Goal: Task Accomplishment & Management: Manage account settings

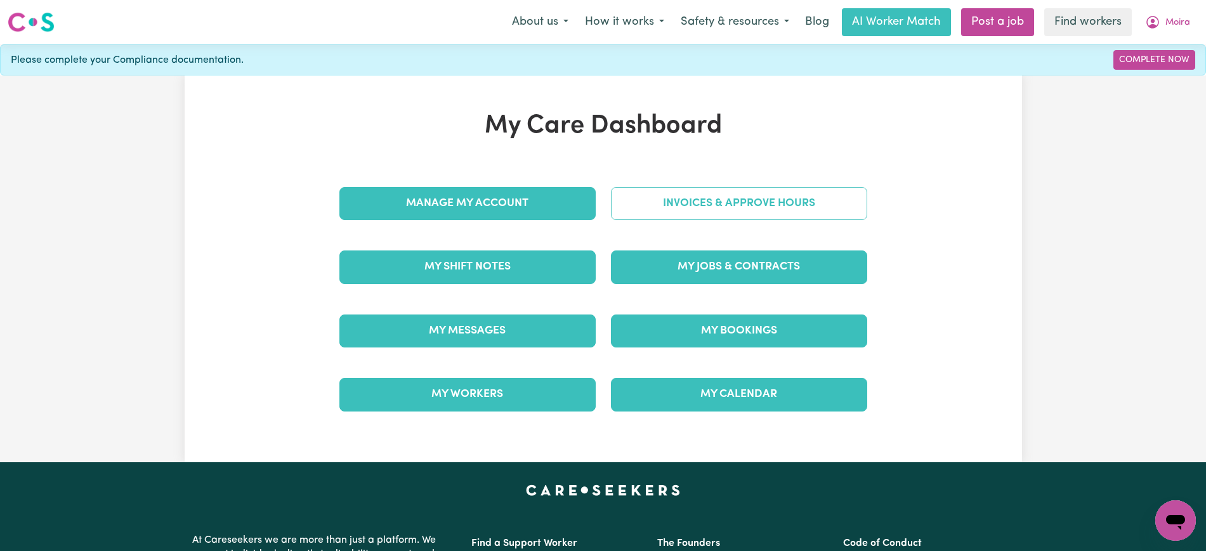
click at [695, 202] on link "Invoices & Approve Hours" at bounding box center [739, 203] width 256 height 33
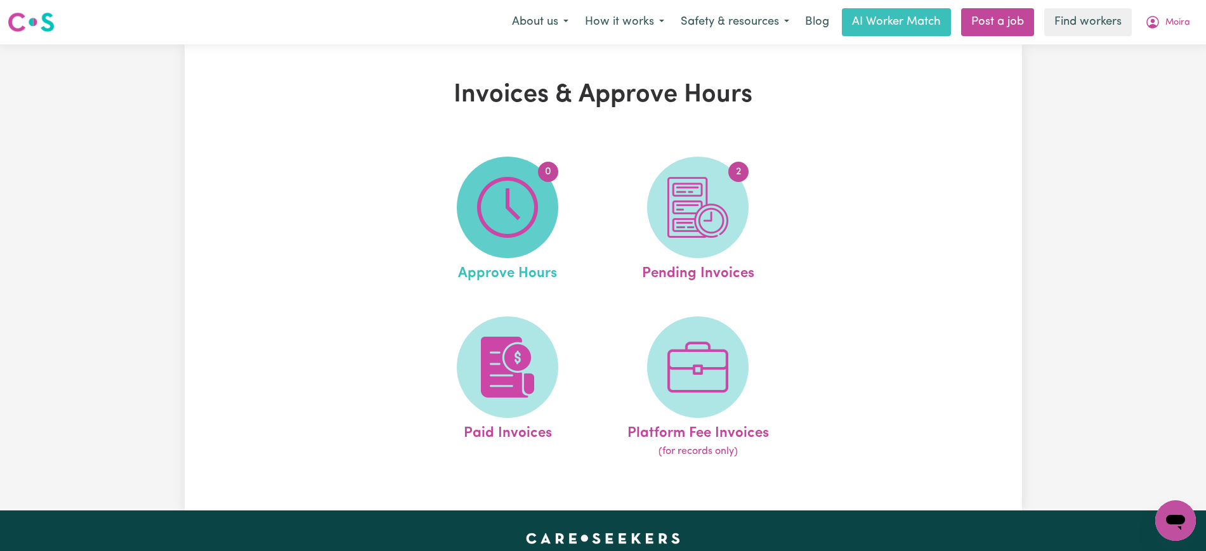
click at [509, 202] on img at bounding box center [507, 207] width 61 height 61
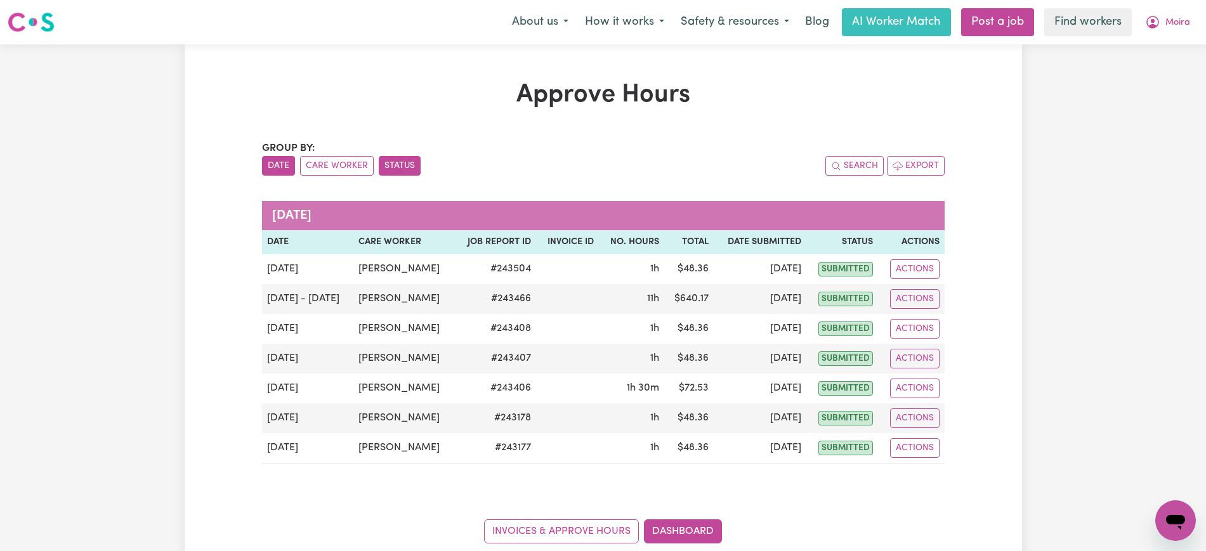
click at [382, 166] on button "Status" at bounding box center [400, 166] width 42 height 20
click at [335, 166] on button "Care Worker" at bounding box center [337, 166] width 74 height 20
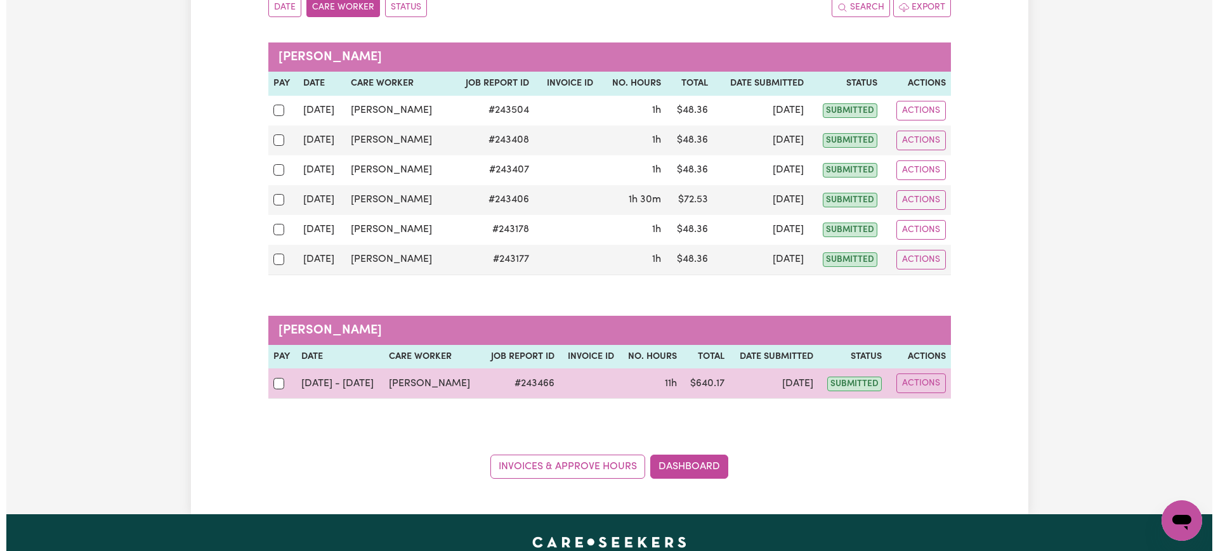
scroll to position [238, 0]
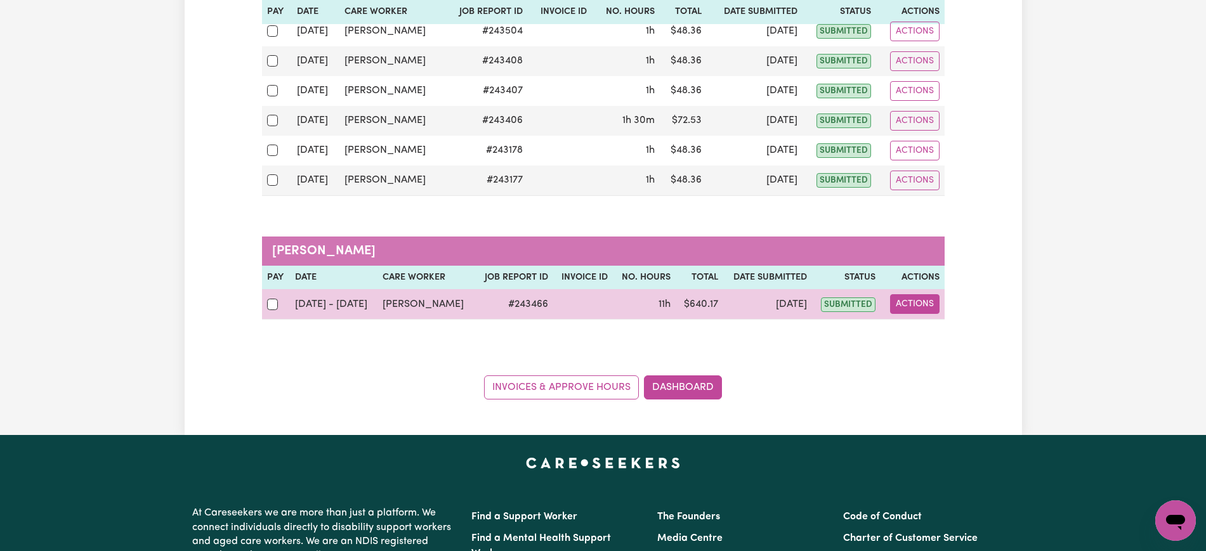
click at [928, 302] on button "Actions" at bounding box center [914, 304] width 49 height 20
click at [945, 333] on link "View Job Report" at bounding box center [945, 333] width 108 height 25
select select "pm"
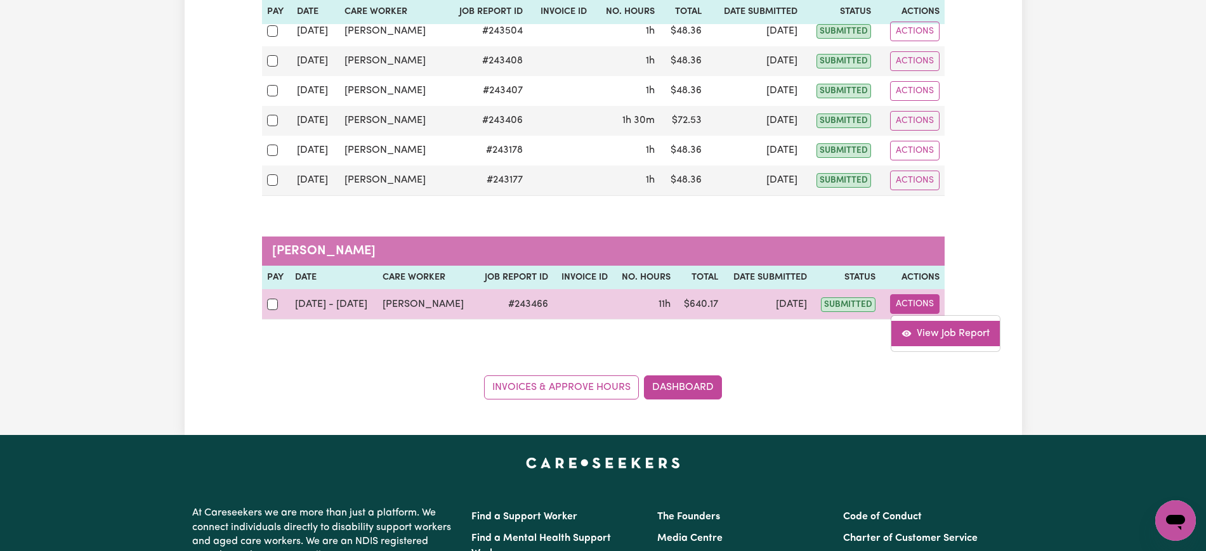
select select "pm"
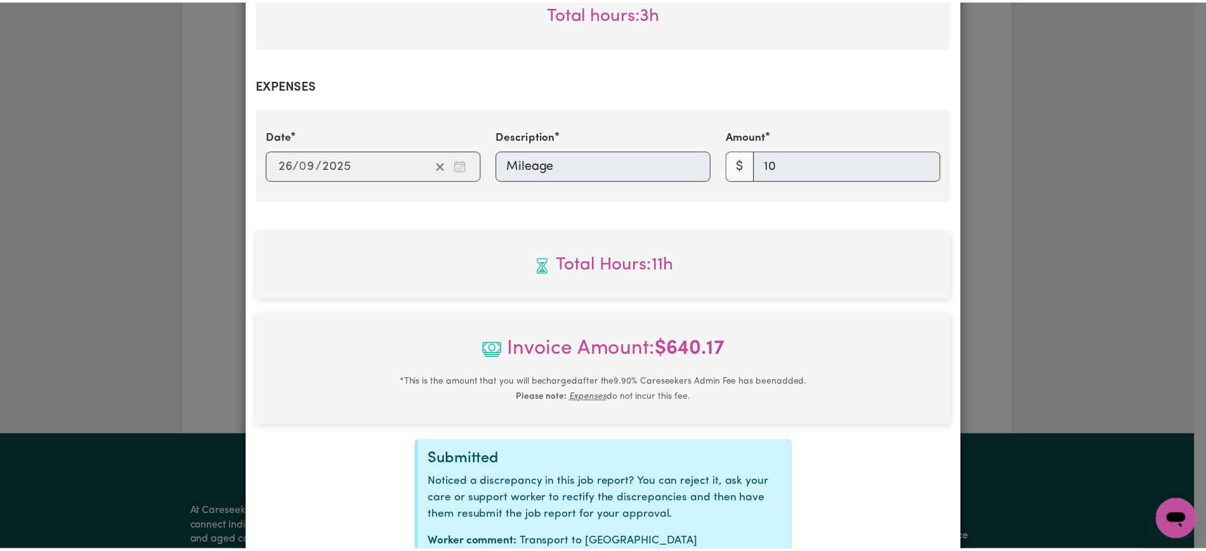
scroll to position [1586, 0]
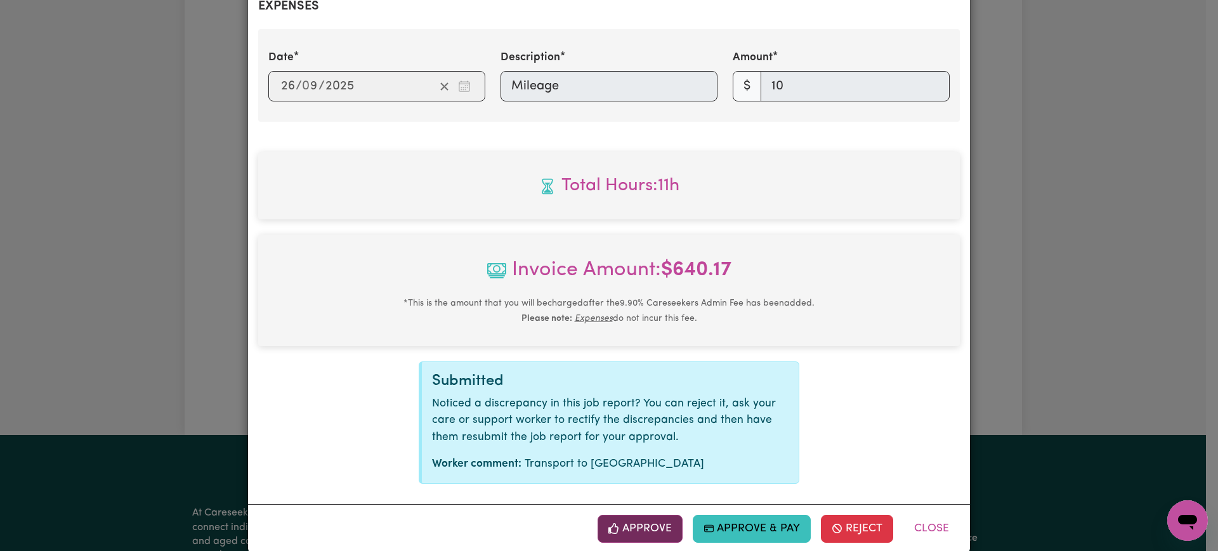
click at [655, 535] on button "Approve" at bounding box center [640, 529] width 85 height 28
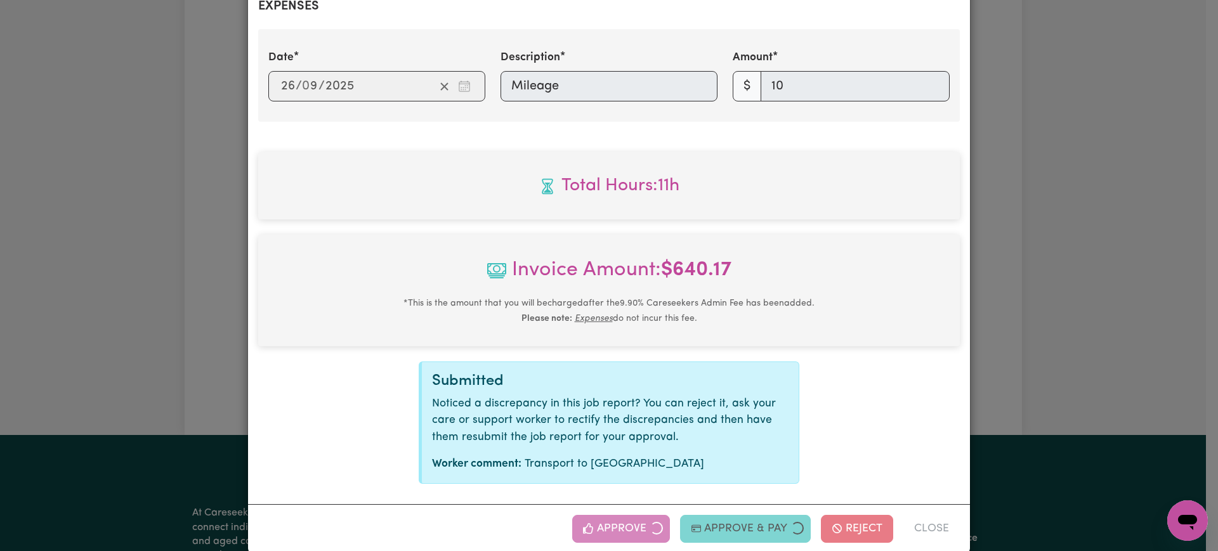
drag, startPoint x: 1056, startPoint y: 382, endPoint x: 729, endPoint y: 384, distance: 326.7
click at [1058, 382] on div "Job Report # 243466 - [PERSON_NAME] Summary Job report # 243466 Client name: [P…" at bounding box center [609, 275] width 1218 height 551
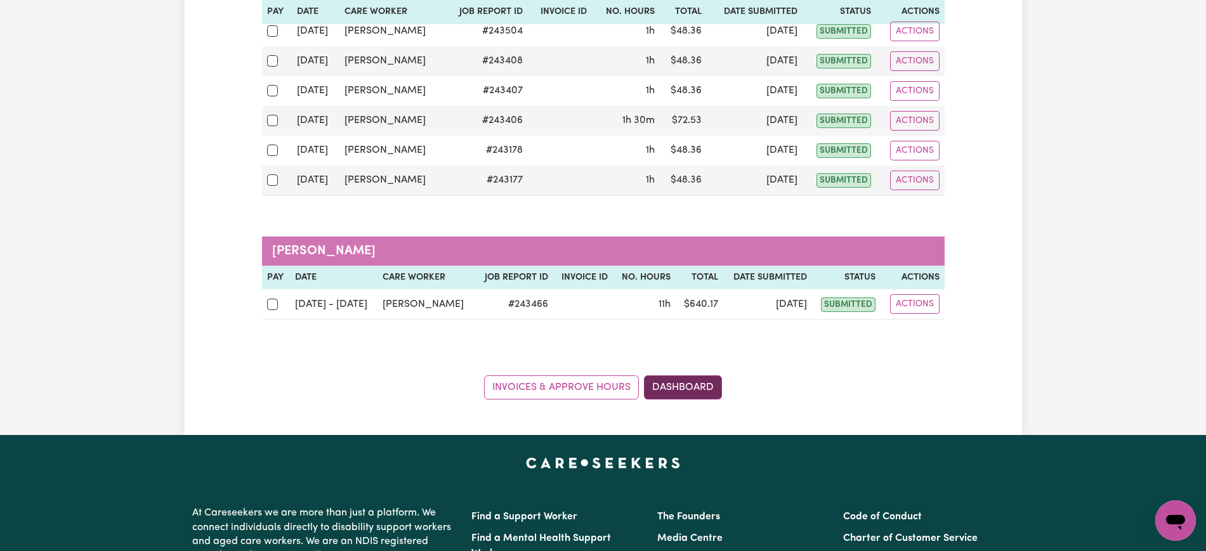
click at [698, 379] on link "Dashboard" at bounding box center [683, 388] width 78 height 24
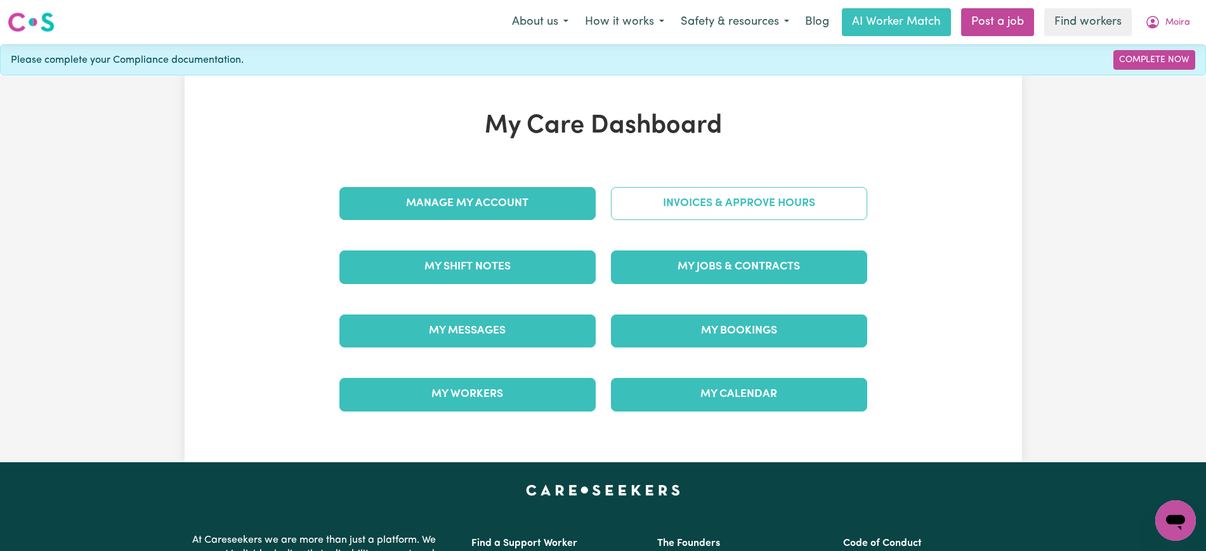
click at [720, 197] on link "Invoices & Approve Hours" at bounding box center [739, 203] width 256 height 33
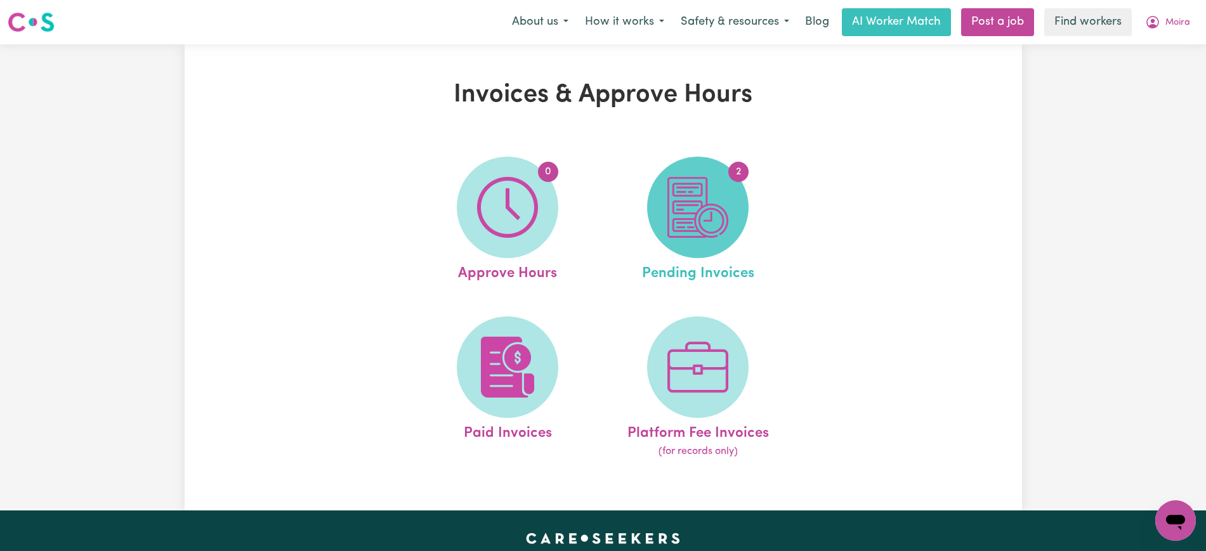
click at [742, 200] on span "2" at bounding box center [697, 207] width 101 height 101
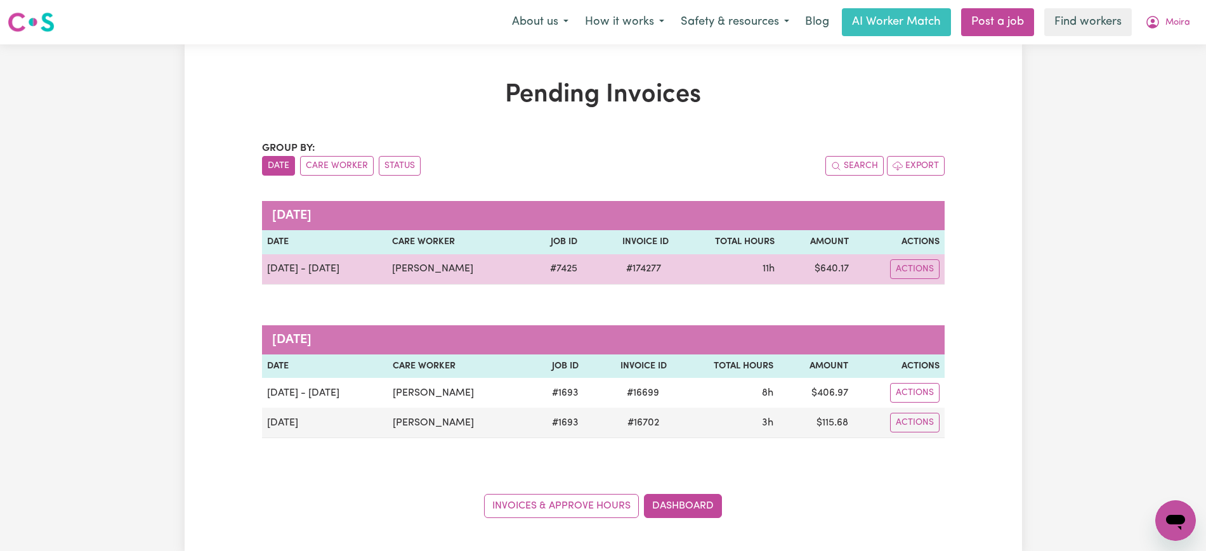
click at [632, 274] on span "# 174277" at bounding box center [643, 268] width 50 height 15
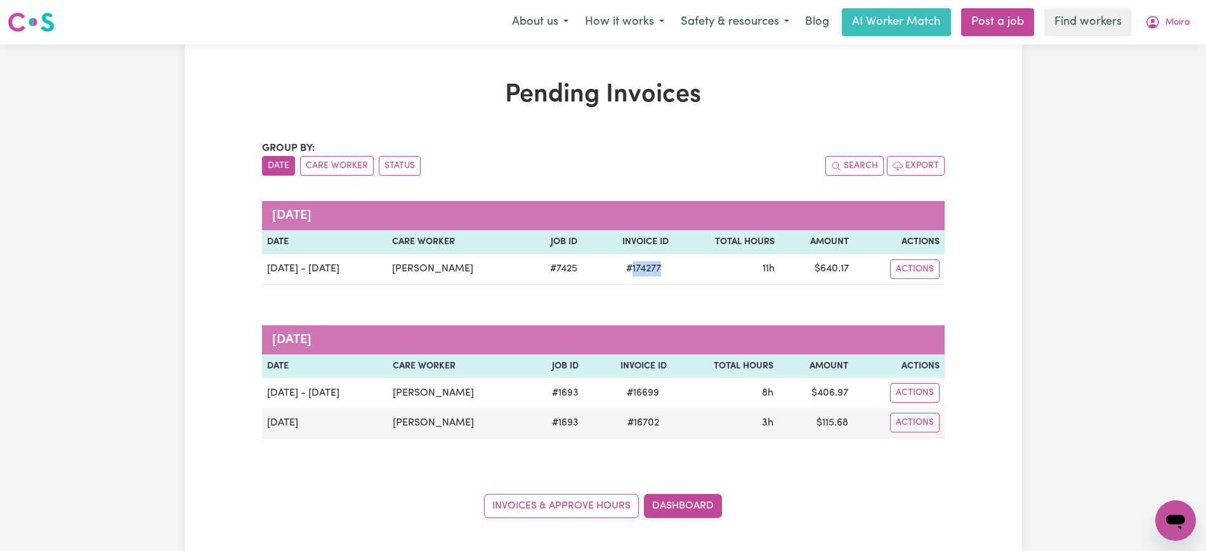
copy span "174277"
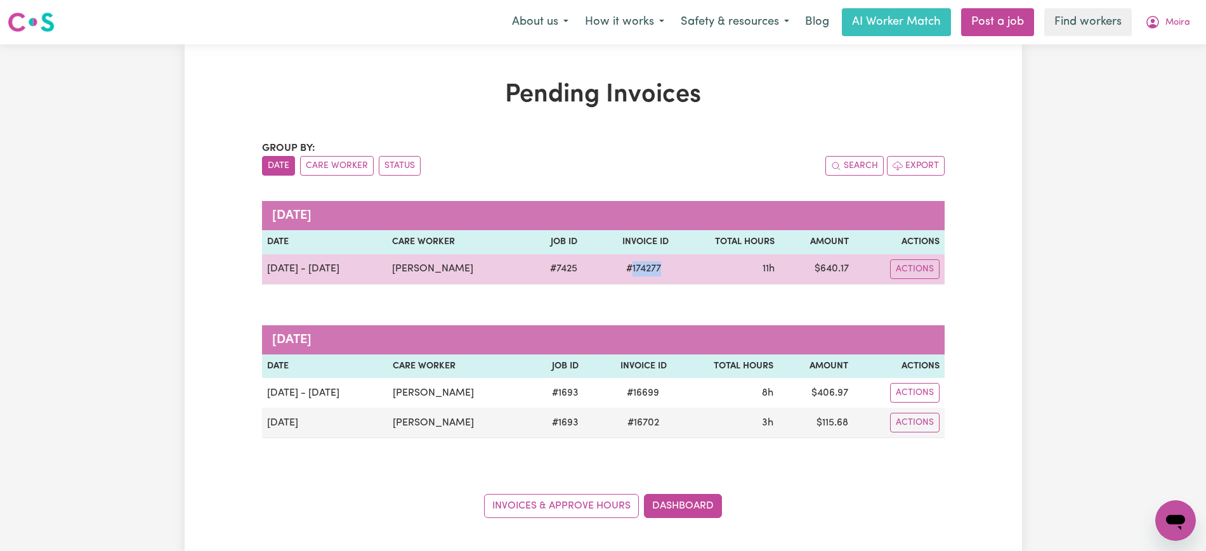
click at [850, 273] on td "$ 640.17" at bounding box center [817, 269] width 74 height 30
click at [830, 266] on td "$ 640.17" at bounding box center [817, 269] width 74 height 30
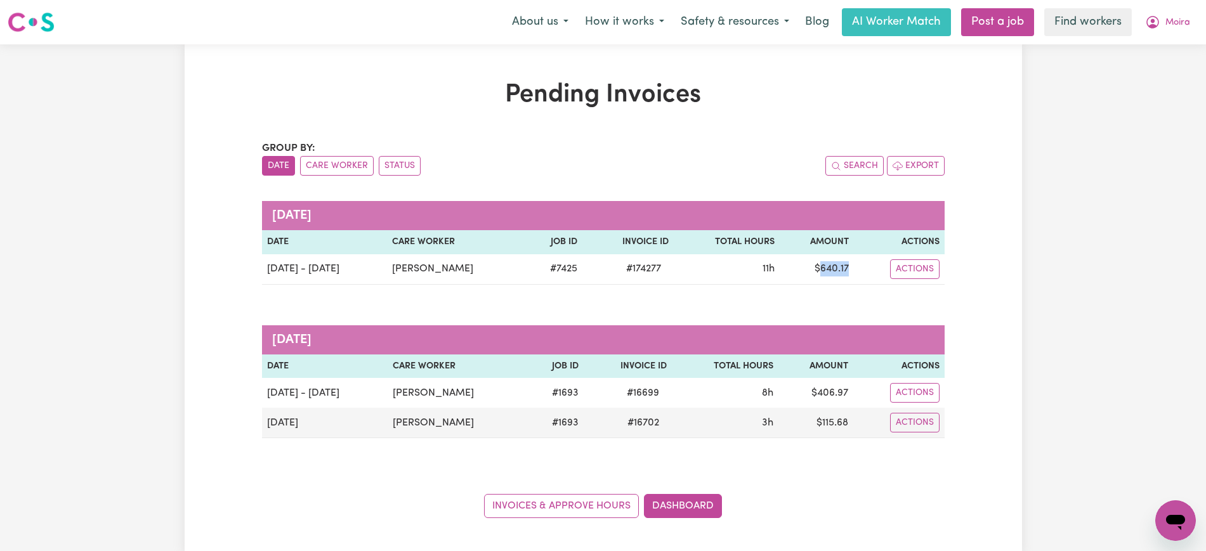
copy td "640.17"
click at [1145, 27] on icon "My Account" at bounding box center [1152, 22] width 15 height 15
click at [1145, 72] on link "Logout" at bounding box center [1147, 73] width 100 height 24
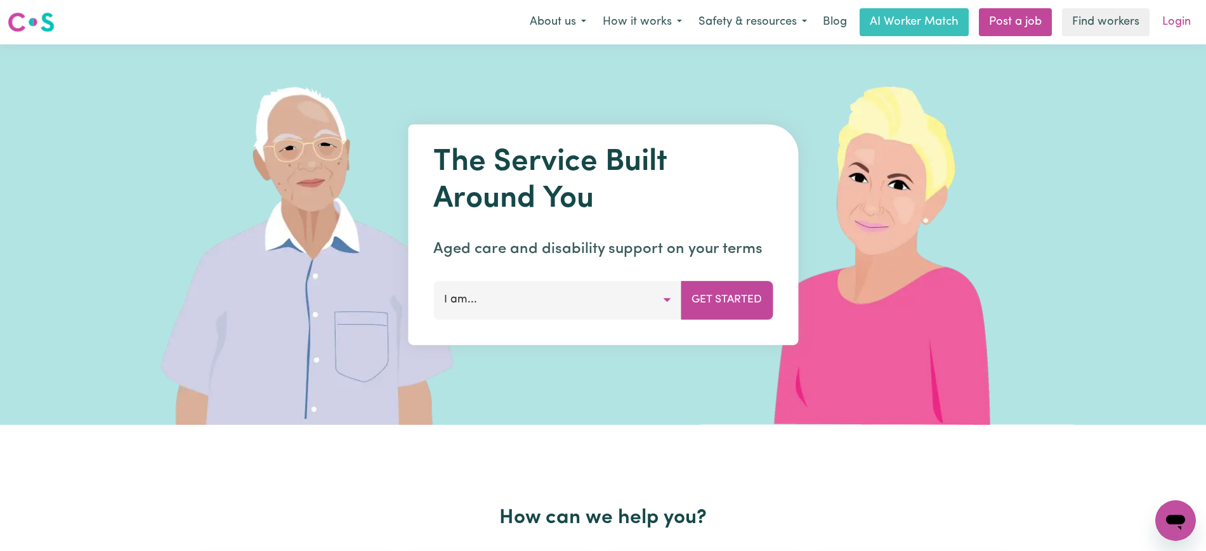
click at [1197, 22] on link "Login" at bounding box center [1176, 22] width 44 height 28
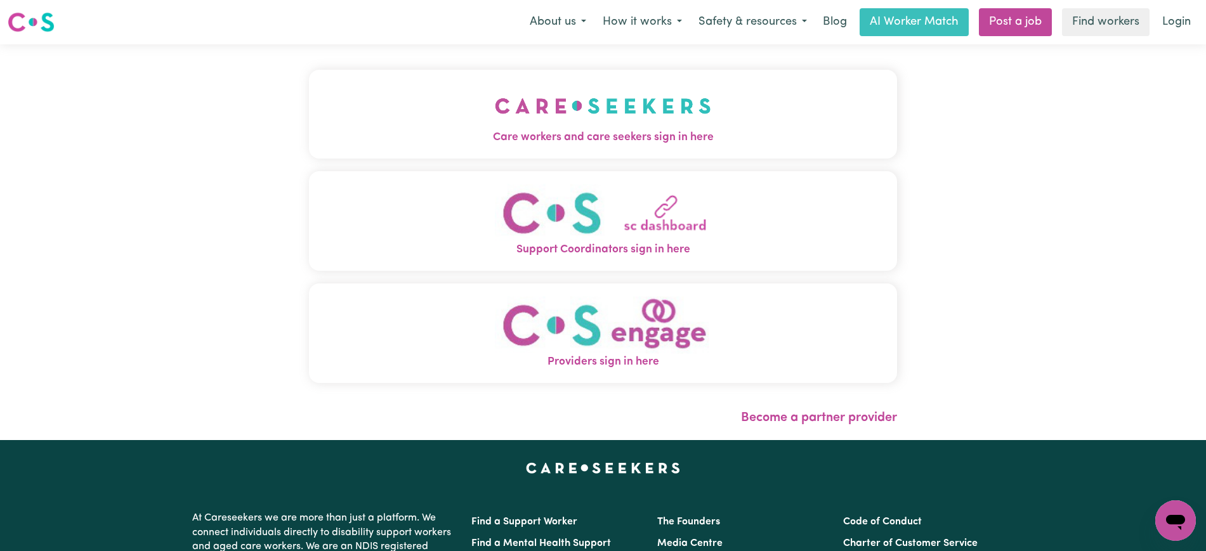
click at [453, 135] on span "Care workers and care seekers sign in here" at bounding box center [603, 137] width 588 height 16
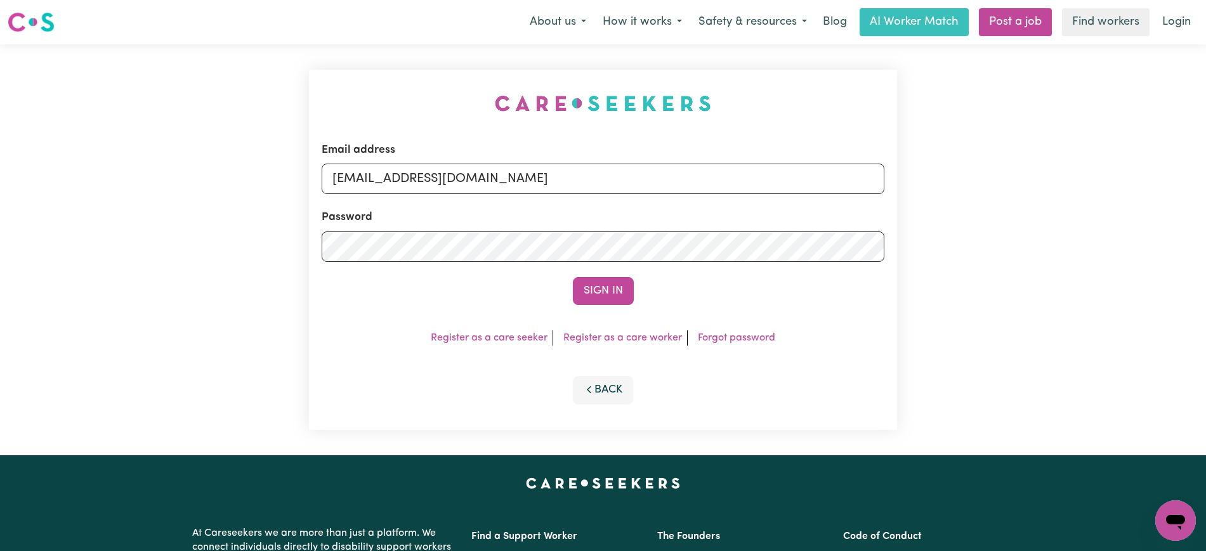
click at [268, 62] on div "Email address [EMAIL_ADDRESS][DOMAIN_NAME] Password Sign In Register as a care …" at bounding box center [603, 249] width 1206 height 411
drag, startPoint x: 401, startPoint y: 180, endPoint x: 918, endPoint y: 185, distance: 517.6
click at [918, 185] on div "Email address [EMAIL_ADDRESS][DOMAIN_NAME] Password Sign In Register as a care …" at bounding box center [603, 249] width 1206 height 411
type input "[EMAIL_ADDRESS][DOMAIN_NAME]"
click at [573, 277] on button "Sign In" at bounding box center [603, 291] width 61 height 28
